Goal: Find specific page/section: Find specific page/section

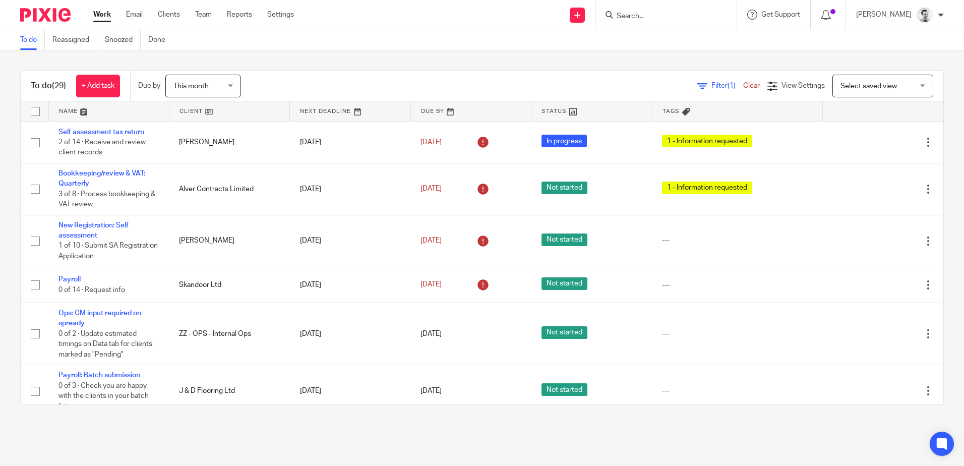
click at [643, 19] on input "Search" at bounding box center [660, 16] width 91 height 9
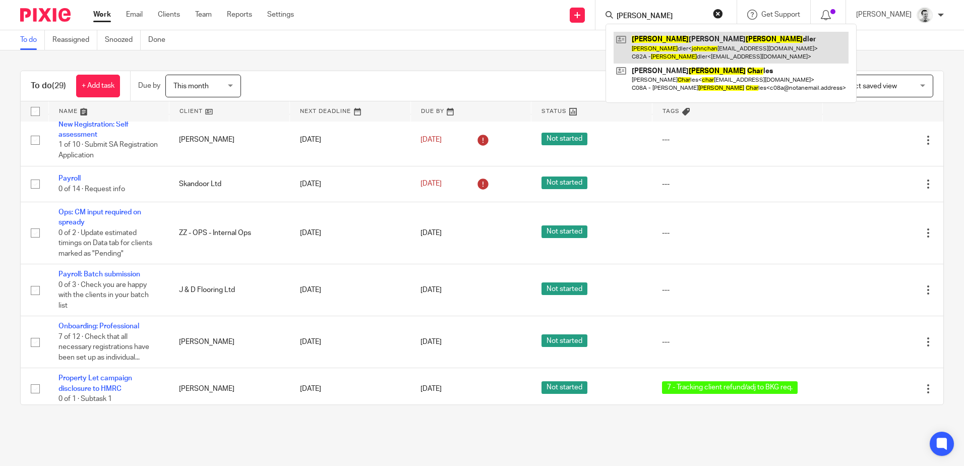
type input "john chan"
click at [679, 47] on link at bounding box center [730, 47] width 235 height 31
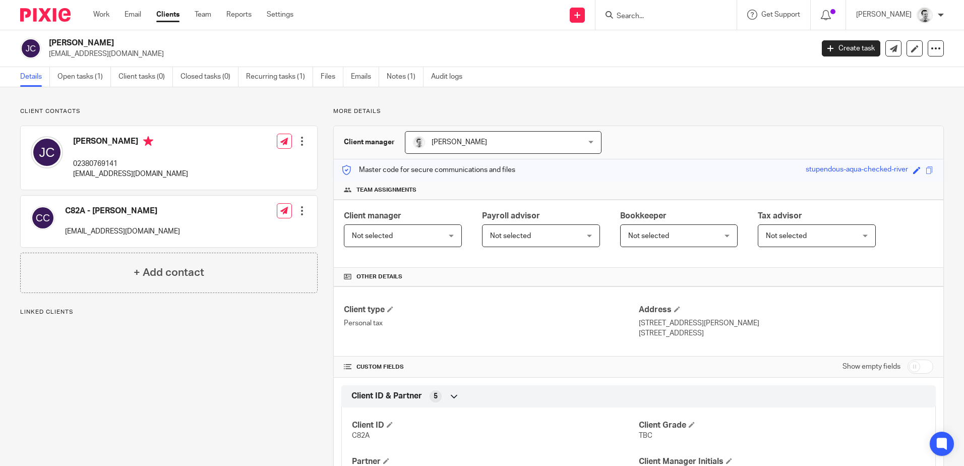
drag, startPoint x: 87, startPoint y: 142, endPoint x: 104, endPoint y: 142, distance: 17.1
click at [104, 142] on h4 "[PERSON_NAME]" at bounding box center [130, 142] width 115 height 13
click at [105, 13] on link "Work" at bounding box center [101, 15] width 16 height 10
